Goal: Information Seeking & Learning: Learn about a topic

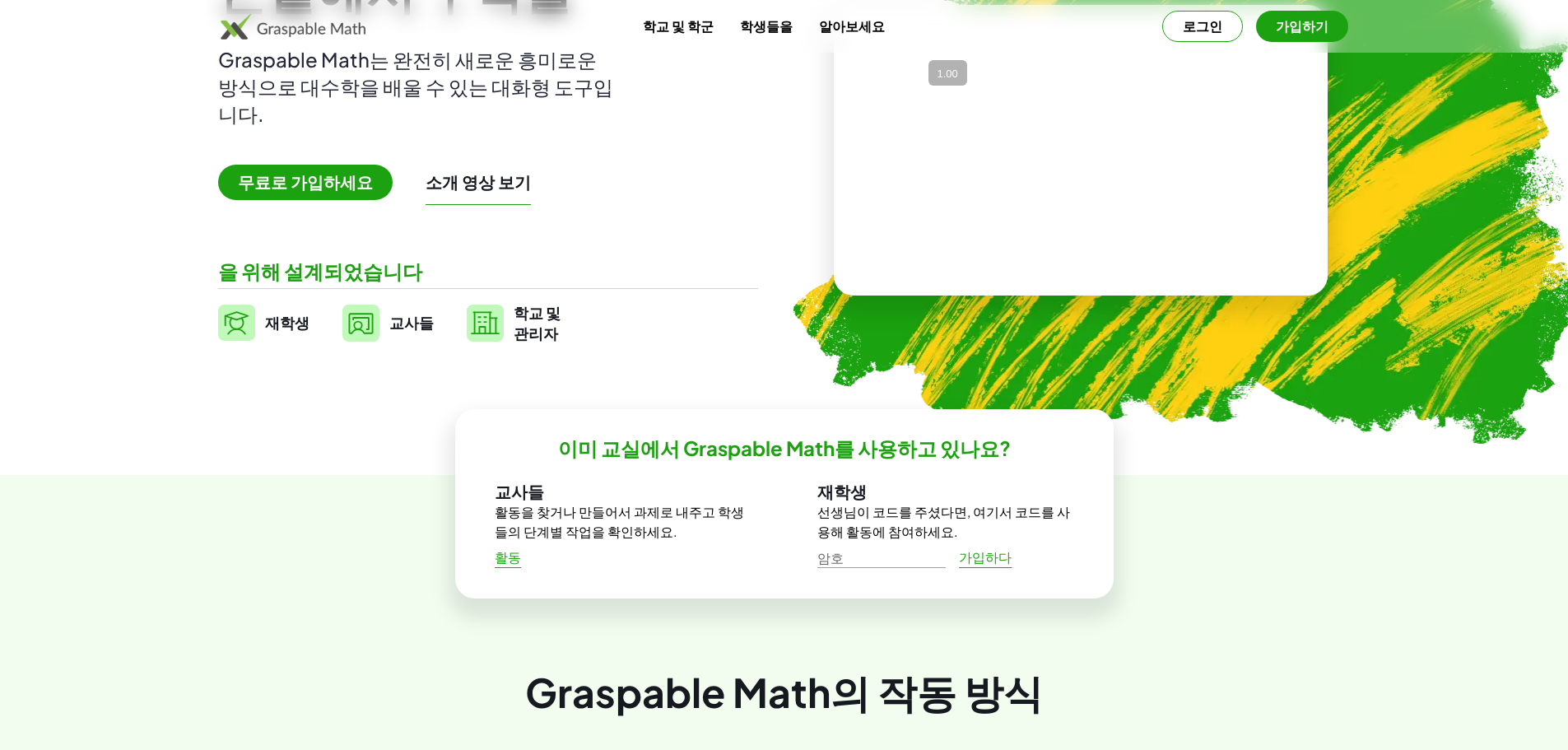
scroll to position [165, 0]
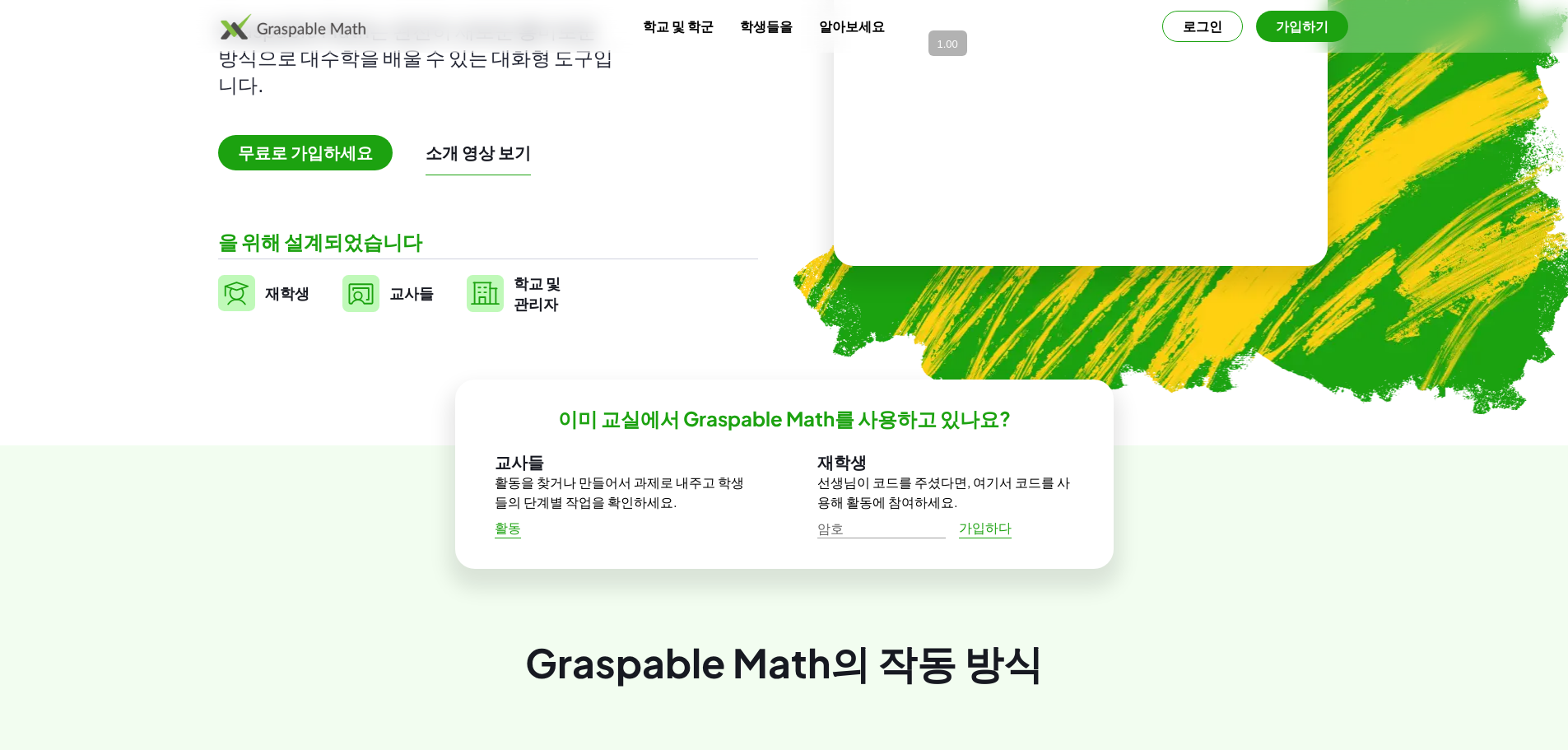
click at [421, 291] on font "교사들" at bounding box center [411, 292] width 45 height 19
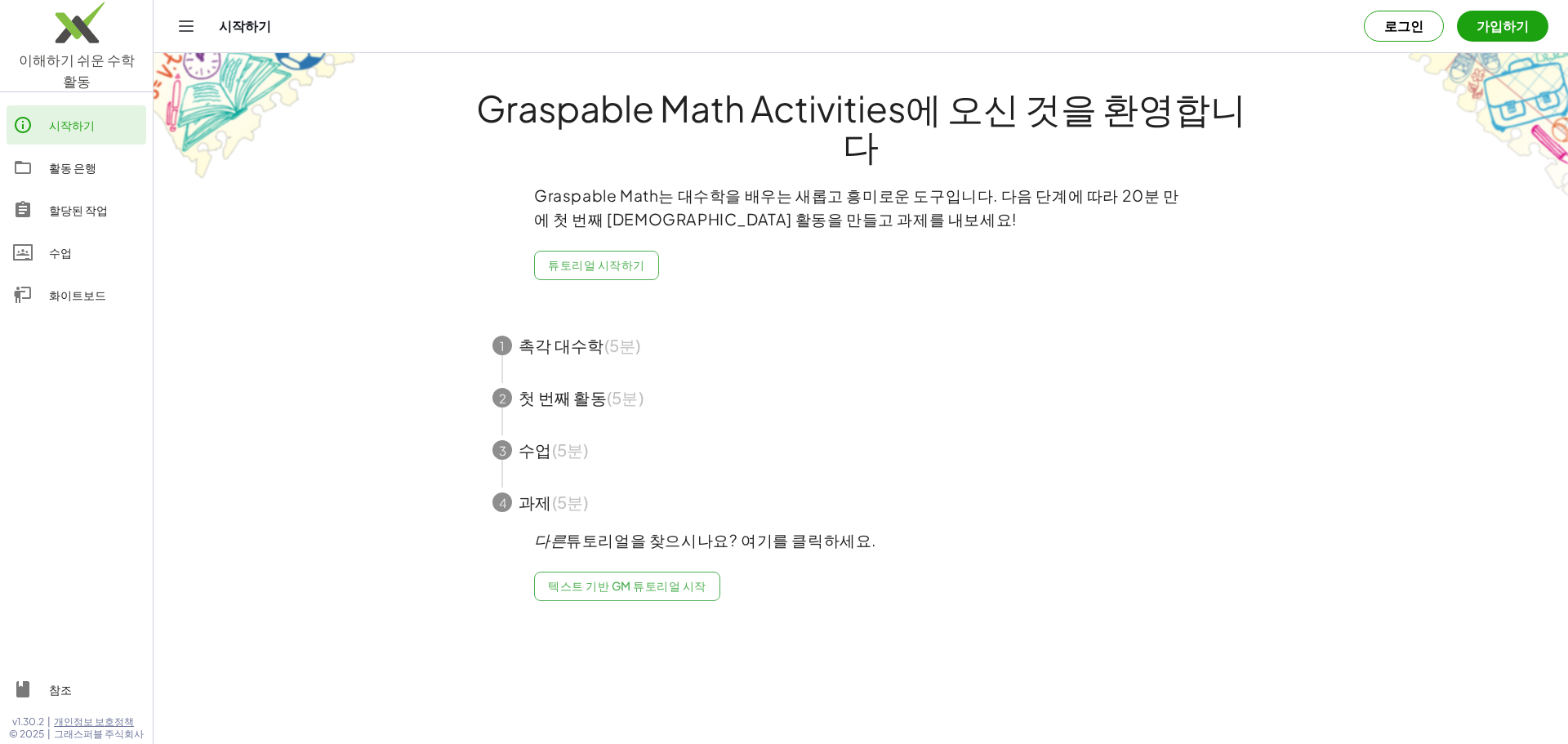
click at [364, 410] on main "Graspable Math Activities에 오신 것을 환영합니다 Graspable Math는 대수학을 배우는 새롭고 흥미로운 도구입니다.…" at bounding box center [860, 372] width 1415 height 744
click at [278, 395] on main "Graspable Math Activities에 오신 것을 환영합니다 Graspable Math는 대수학을 배우는 새롭고 흥미로운 도구입니다.…" at bounding box center [860, 372] width 1415 height 744
click at [263, 356] on main "Graspable Math Activities에 오신 것을 환영합니다 Graspable Math는 대수학을 배우는 새롭고 흥미로운 도구입니다.…" at bounding box center [860, 372] width 1415 height 744
click at [259, 343] on main "Graspable Math Activities에 오신 것을 환영합니다 Graspable Math는 대수학을 배우는 새롭고 흥미로운 도구입니다.…" at bounding box center [860, 372] width 1415 height 744
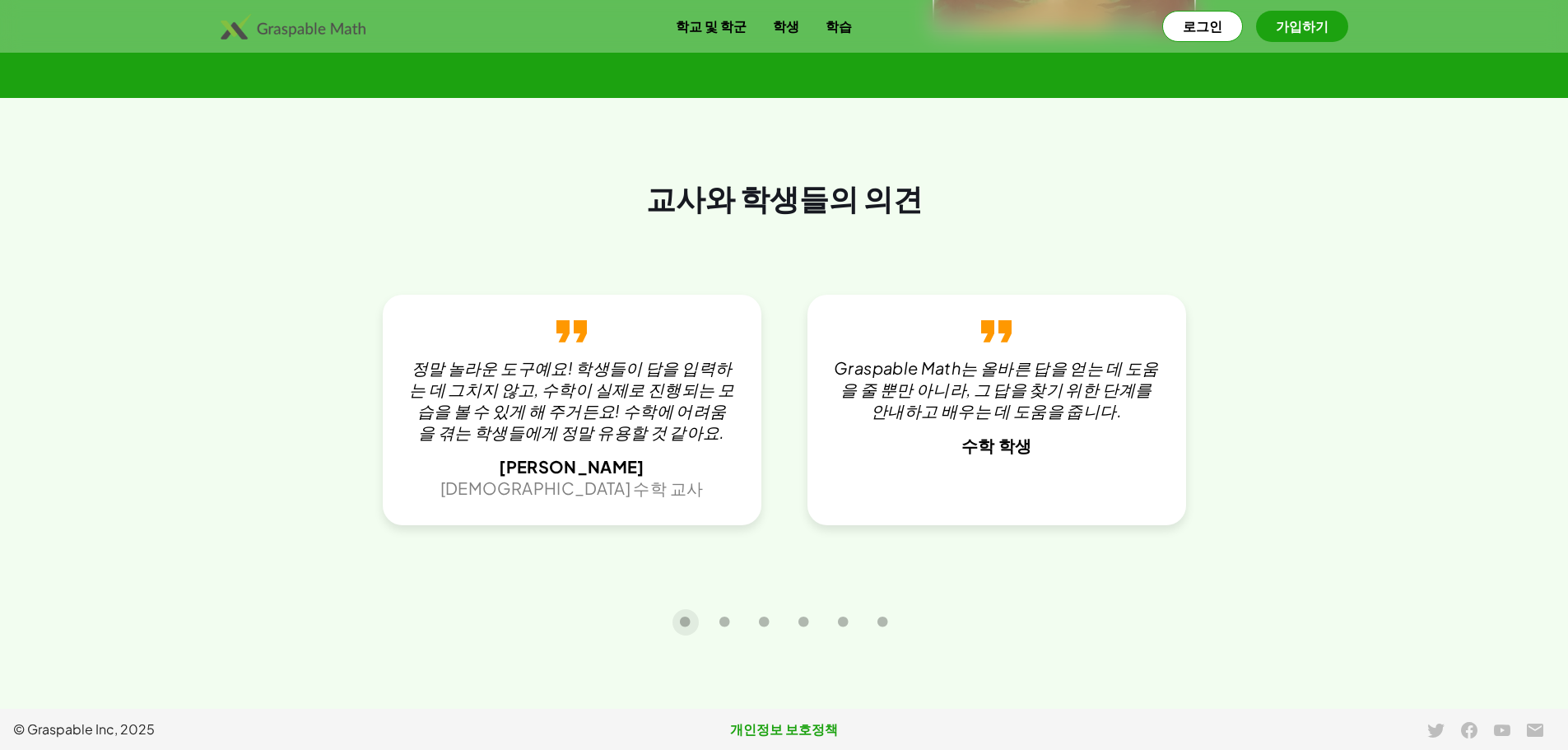
scroll to position [3350, 0]
